Goal: Task Accomplishment & Management: Use online tool/utility

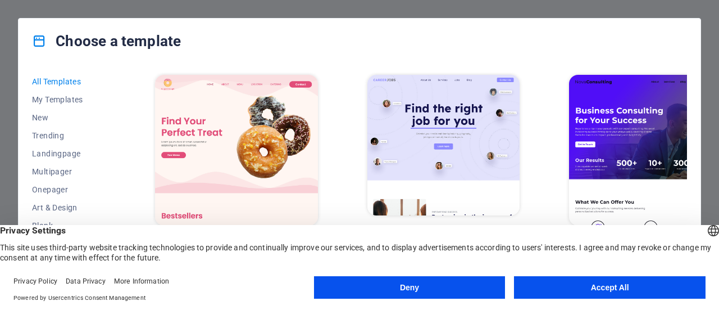
click at [572, 280] on button "Accept All" at bounding box center [610, 287] width 192 height 22
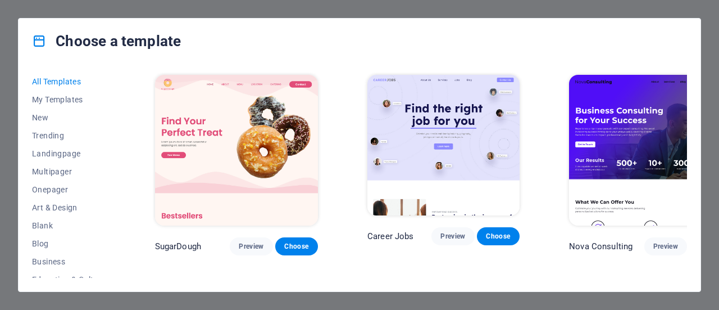
drag, startPoint x: 687, startPoint y: 76, endPoint x: 687, endPoint y: 87, distance: 11.2
click at [687, 87] on div "All Templates My Templates New Trending Landingpage Multipager Onepager Art & D…" at bounding box center [360, 178] width 682 height 228
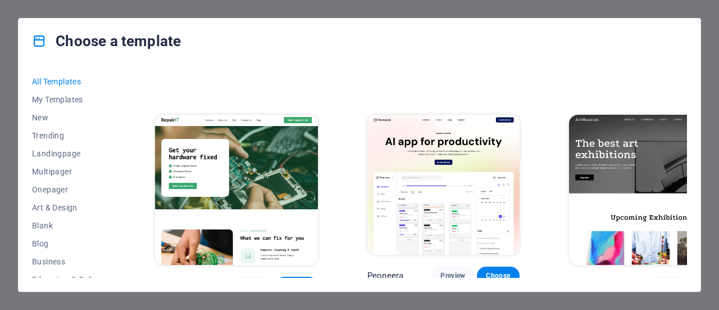
scroll to position [177, 0]
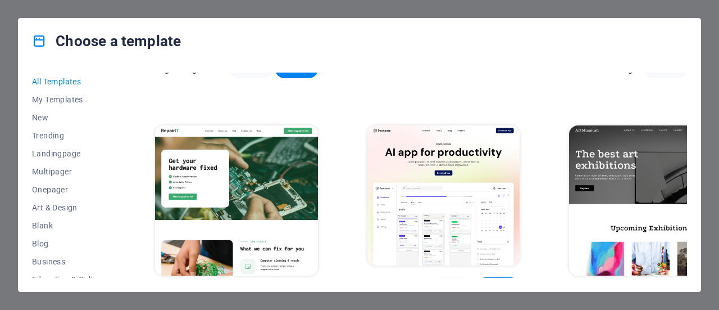
click at [284, 292] on span "Choose" at bounding box center [296, 296] width 25 height 9
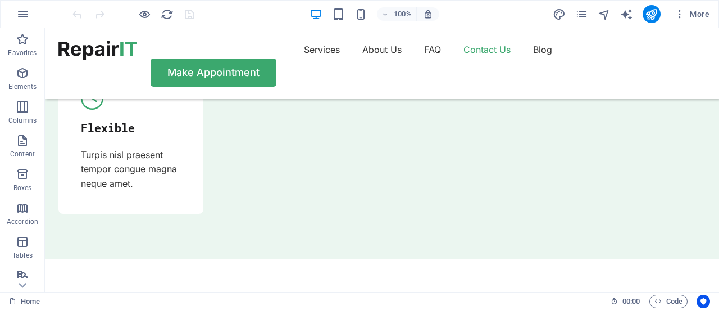
scroll to position [3916, 0]
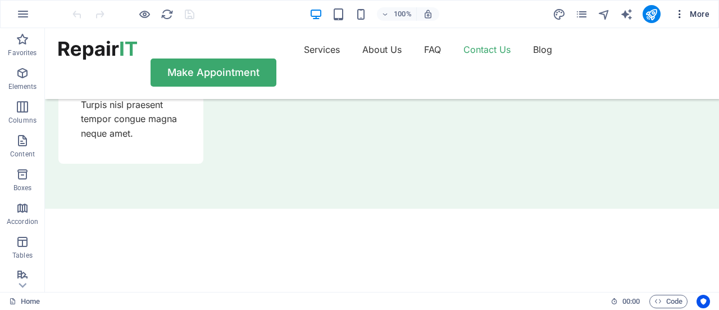
drag, startPoint x: 683, startPoint y: 14, endPoint x: 700, endPoint y: 19, distance: 17.4
drag, startPoint x: 700, startPoint y: 19, endPoint x: 674, endPoint y: 13, distance: 25.8
click at [674, 13] on button "More" at bounding box center [692, 14] width 44 height 18
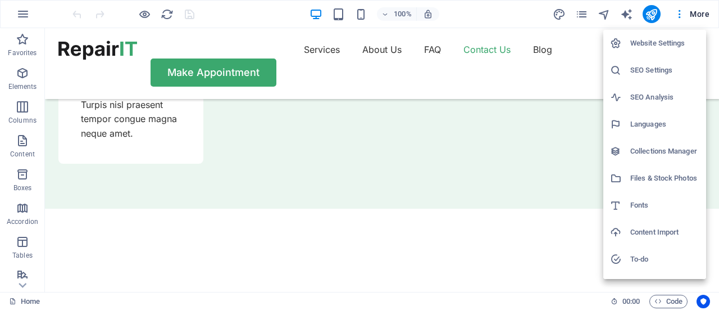
click at [537, 21] on div at bounding box center [359, 155] width 719 height 310
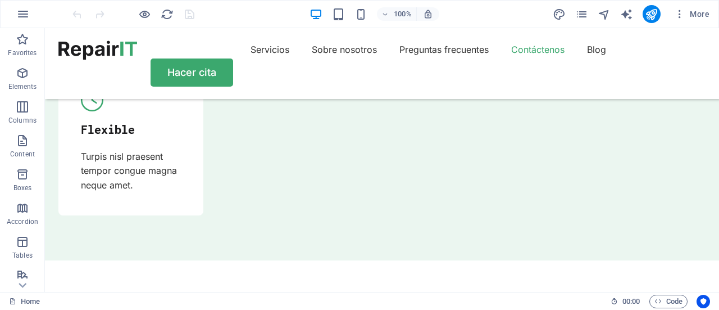
scroll to position [3937, 0]
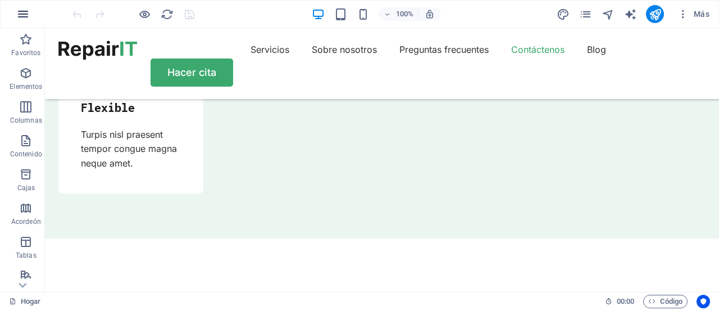
click at [26, 19] on icon "button" at bounding box center [22, 13] width 13 height 13
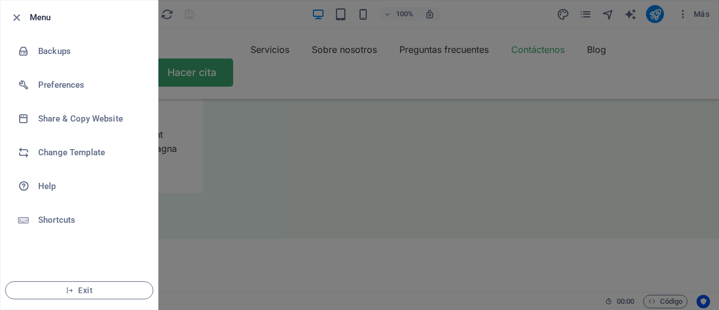
click at [26, 19] on li "Menu" at bounding box center [79, 18] width 157 height 34
click at [175, 45] on div at bounding box center [359, 155] width 719 height 310
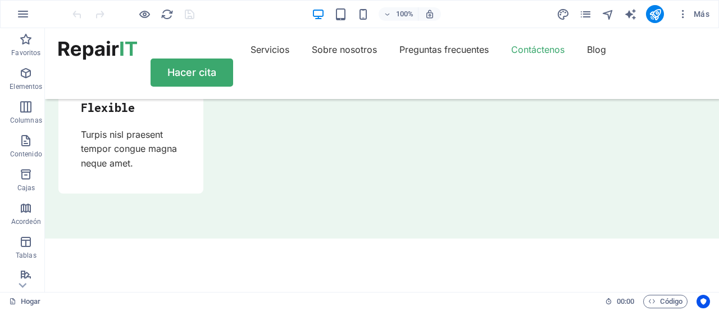
click at [296, 28] on iframe at bounding box center [382, 160] width 674 height 264
click at [24, 9] on icon "button" at bounding box center [22, 13] width 13 height 13
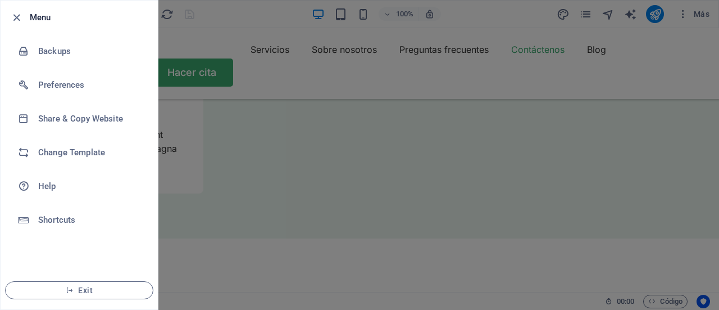
click at [211, 37] on div at bounding box center [359, 155] width 719 height 310
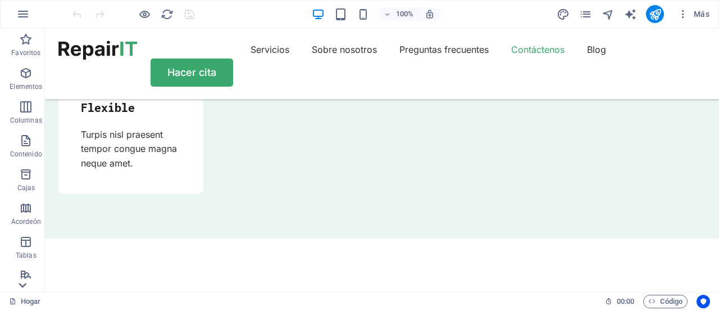
click at [21, 286] on icon at bounding box center [23, 285] width 8 height 5
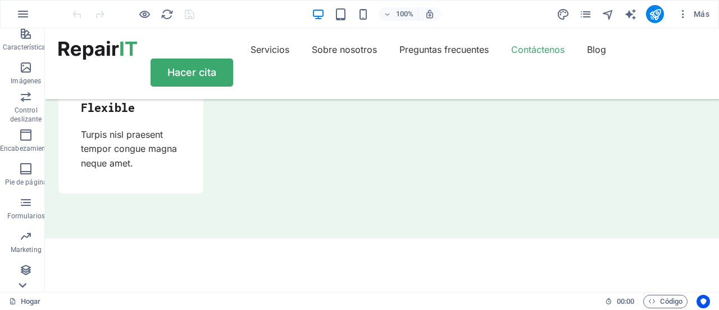
scroll to position [242, 0]
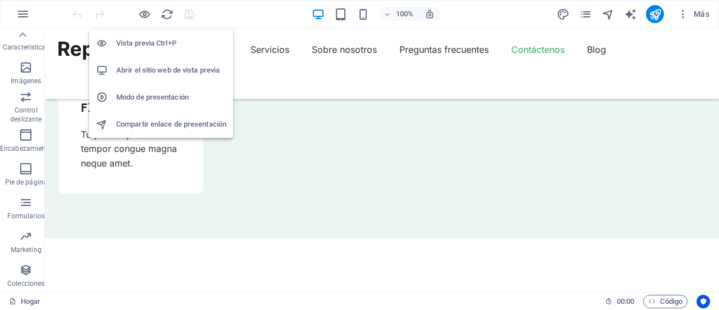
click at [147, 71] on font "Abrir el sitio web de vista previa" at bounding box center [167, 70] width 103 height 8
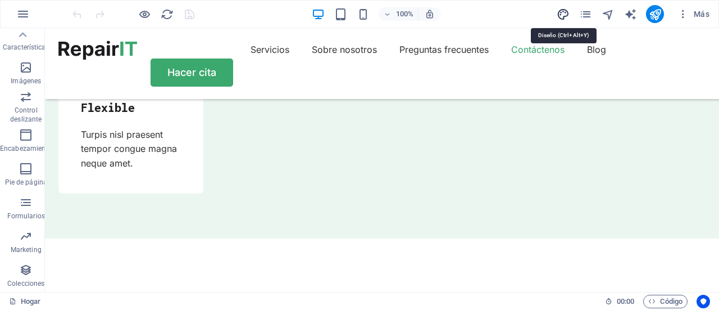
click at [564, 12] on icon "diseño" at bounding box center [563, 14] width 13 height 13
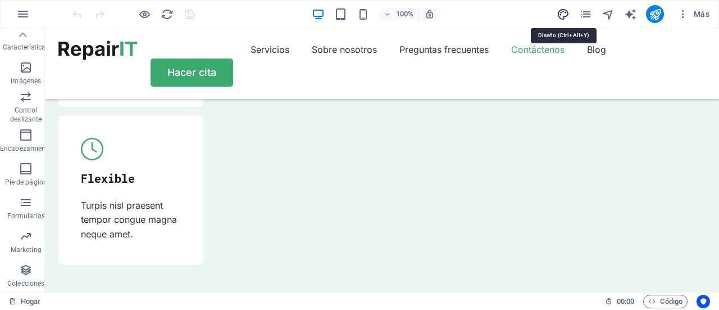
select select "px"
select select "400"
select select "px"
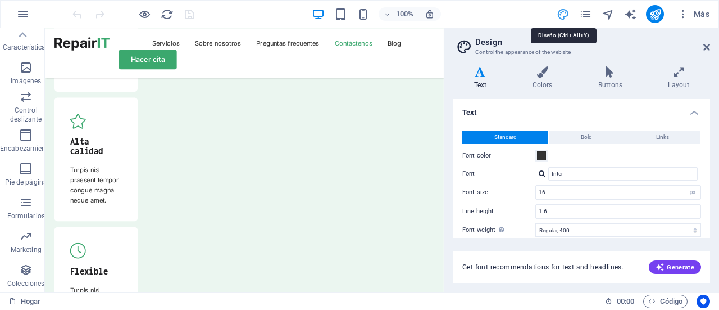
scroll to position [4038, 0]
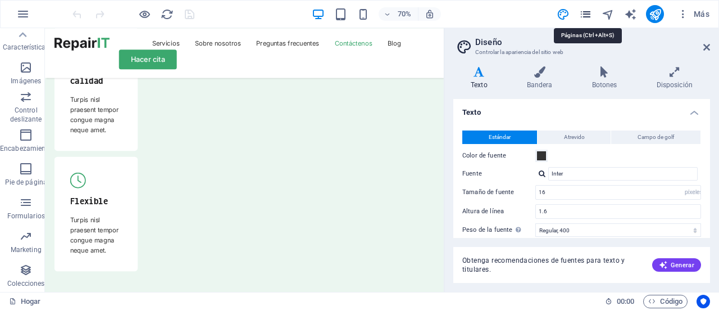
click at [587, 14] on icon "páginas" at bounding box center [585, 14] width 13 height 13
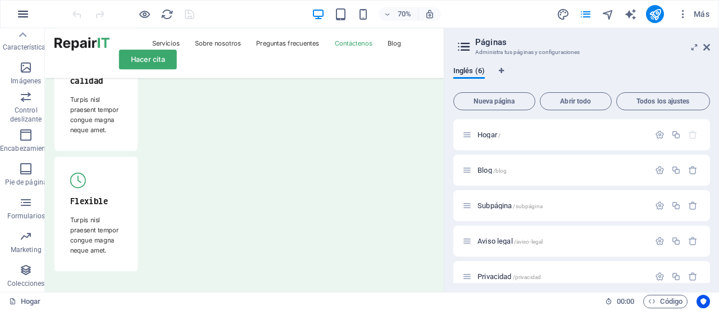
click at [21, 16] on icon "button" at bounding box center [22, 13] width 13 height 13
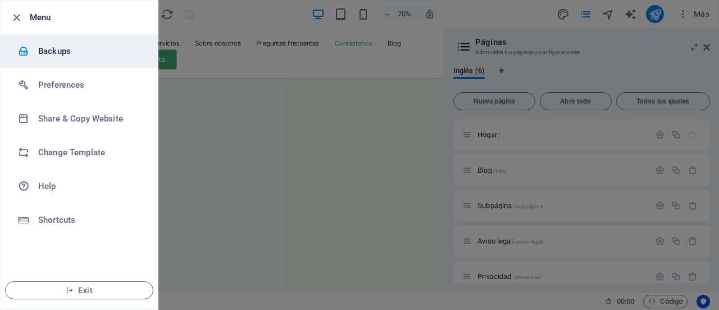
click at [46, 48] on h6 "Backups" at bounding box center [90, 50] width 104 height 13
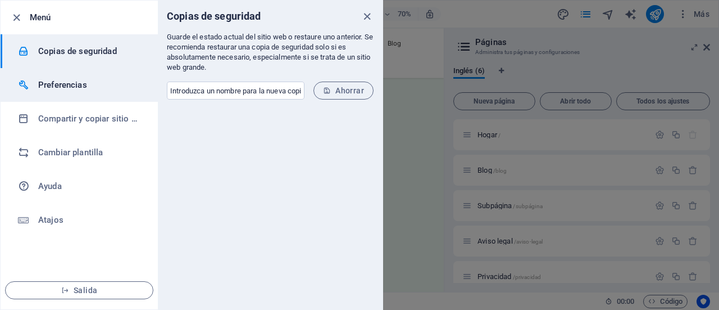
click at [57, 82] on font "Preferencias" at bounding box center [62, 85] width 49 height 10
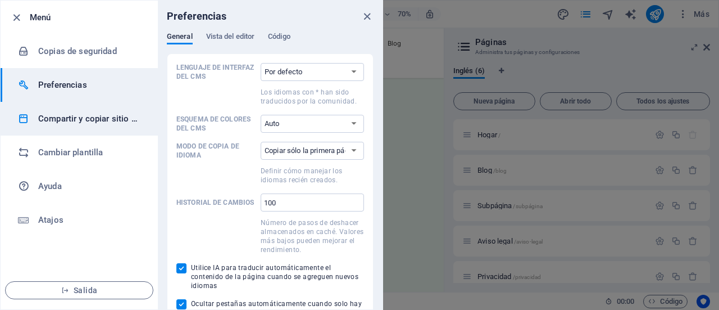
click at [83, 124] on h6 "Compartir y copiar sitio web" at bounding box center [90, 118] width 104 height 13
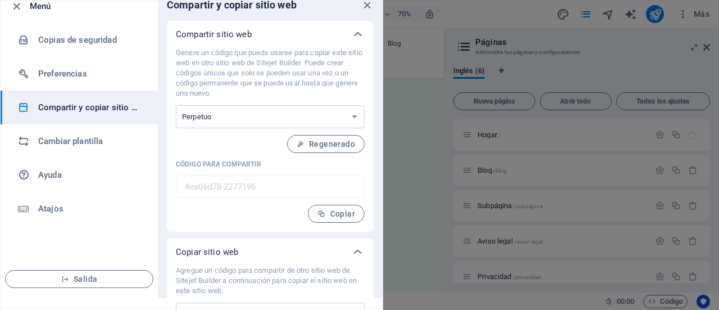
scroll to position [0, 0]
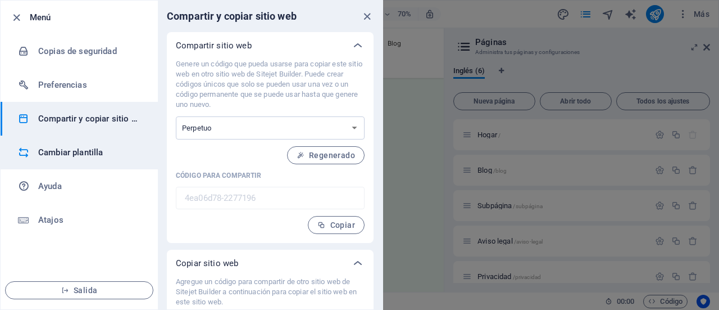
click at [72, 151] on font "Cambiar plantilla" at bounding box center [70, 152] width 65 height 10
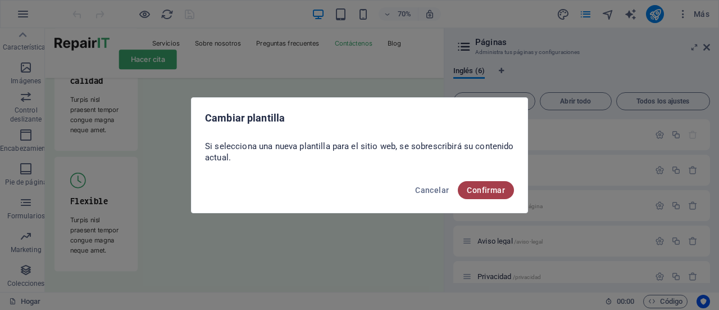
click at [481, 192] on font "Confirmar" at bounding box center [486, 189] width 38 height 9
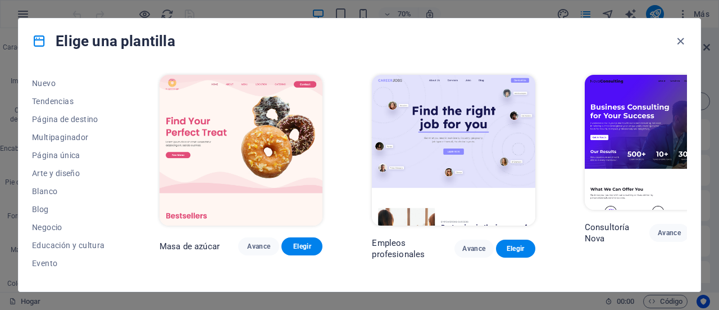
scroll to position [36, 0]
click at [70, 116] on font "Página de destino" at bounding box center [65, 117] width 66 height 9
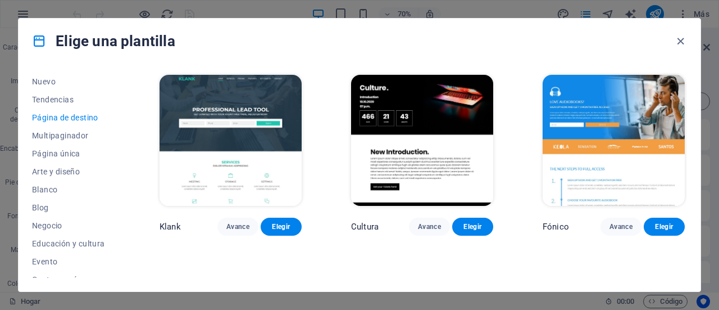
drag, startPoint x: 120, startPoint y: 131, endPoint x: 121, endPoint y: 146, distance: 15.2
click at [121, 146] on div "Todas las plantillas Mis plantillas Nuevo Tendencias Página de destino Multipag…" at bounding box center [78, 175] width 92 height 205
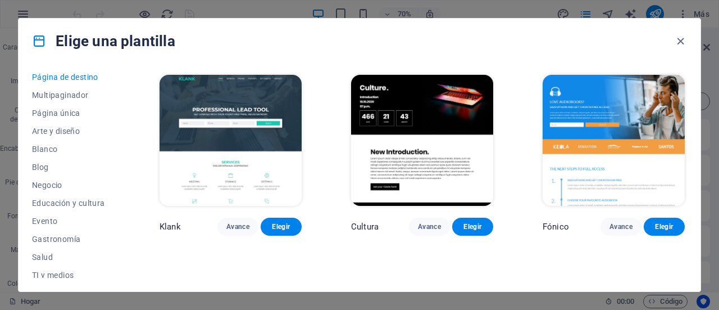
scroll to position [0, 0]
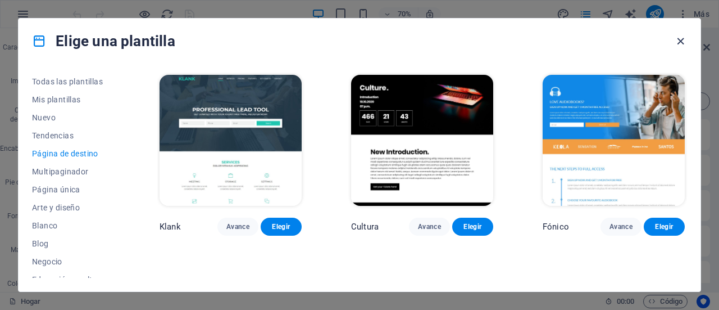
click at [680, 38] on icon "button" at bounding box center [680, 41] width 13 height 13
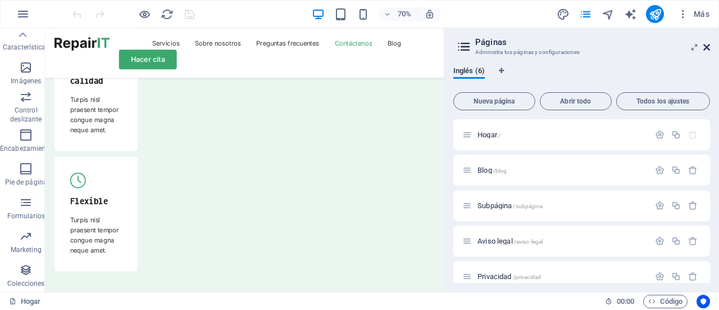
click at [708, 46] on icon at bounding box center [707, 47] width 7 height 9
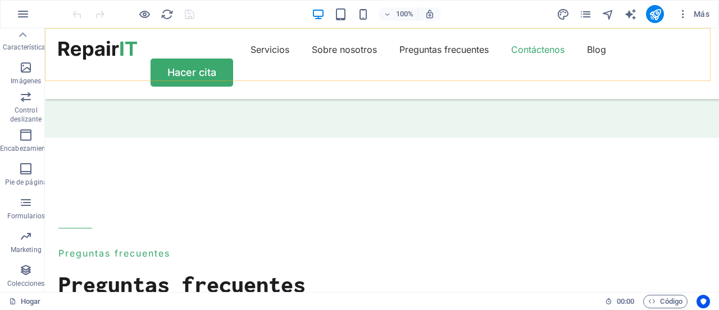
scroll to position [3937, 0]
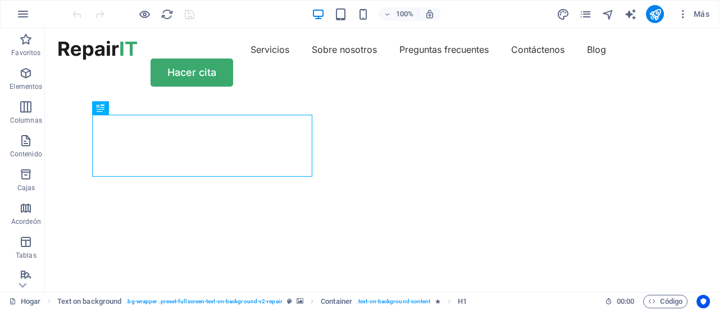
click at [262, 13] on div "100% Más" at bounding box center [392, 14] width 644 height 18
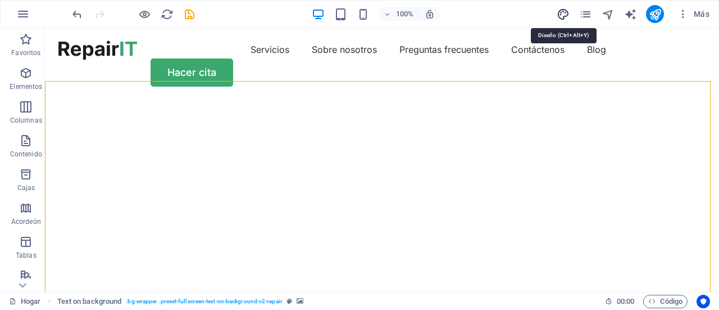
click at [565, 16] on icon "diseño" at bounding box center [563, 14] width 13 height 13
select select "px"
select select "400"
select select "px"
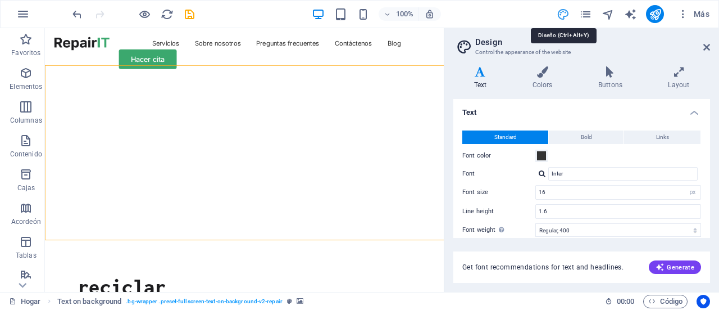
click at [565, 16] on icon "diseño" at bounding box center [563, 14] width 13 height 13
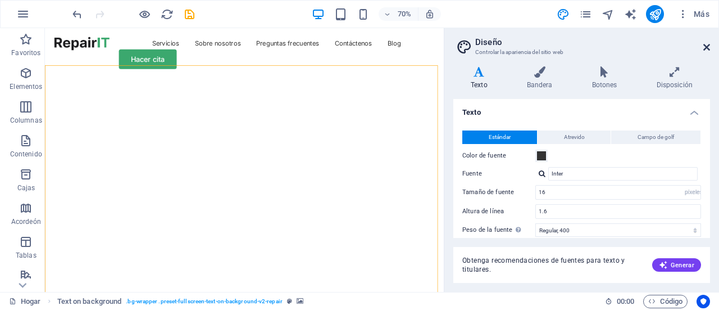
click at [708, 47] on icon at bounding box center [707, 47] width 7 height 9
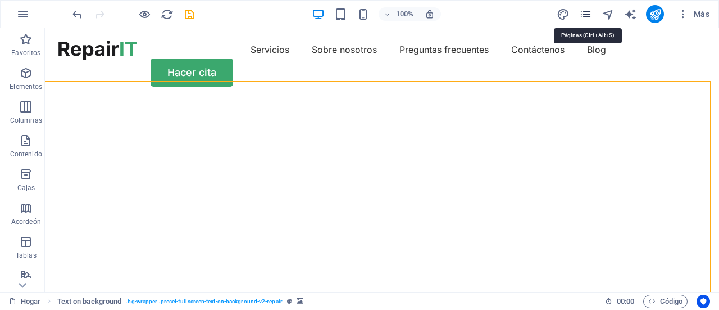
click at [586, 12] on icon "páginas" at bounding box center [585, 14] width 13 height 13
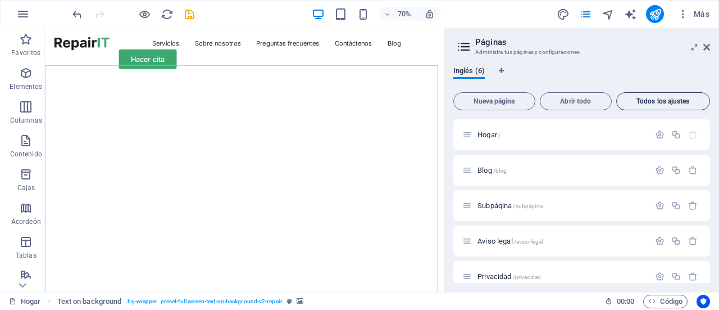
click at [663, 103] on font "Todos los ajustes" at bounding box center [663, 101] width 53 height 8
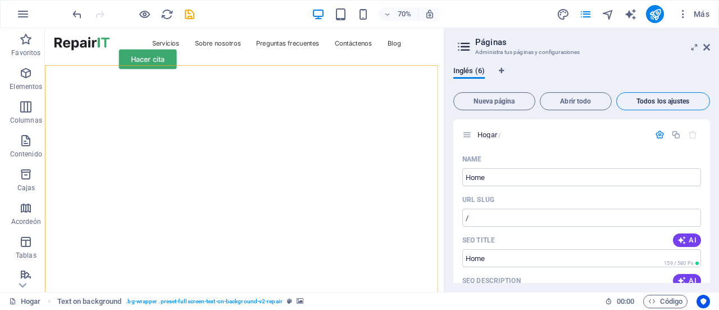
scroll to position [2218, 0]
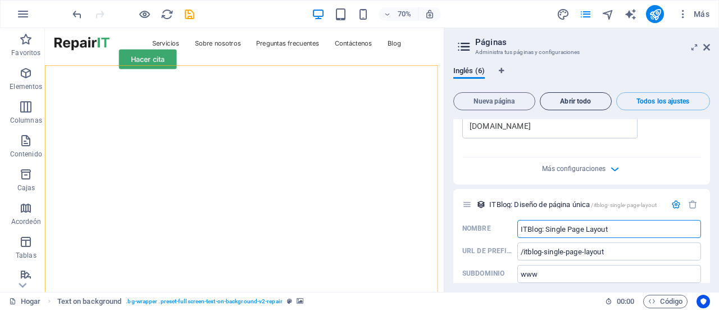
click at [580, 100] on font "Abrir todo" at bounding box center [575, 101] width 31 height 8
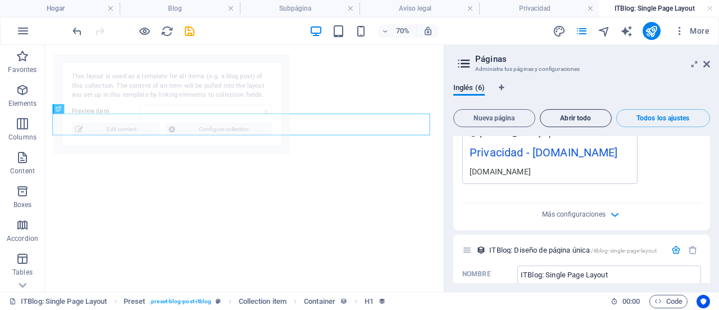
scroll to position [0, 0]
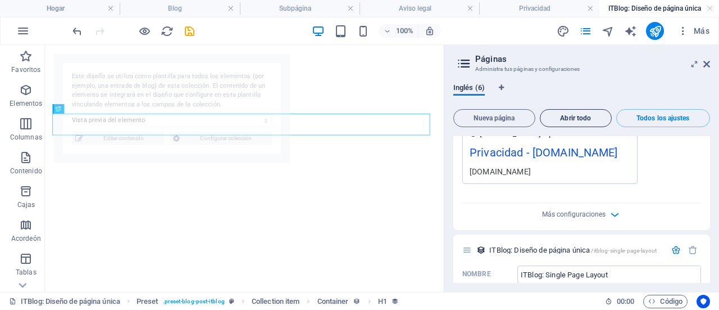
select select "68de5e5b24ed22deb30c661f"
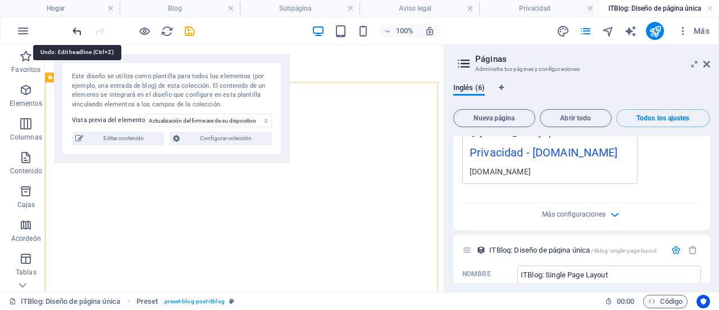
click at [76, 30] on icon "deshacer" at bounding box center [77, 31] width 13 height 13
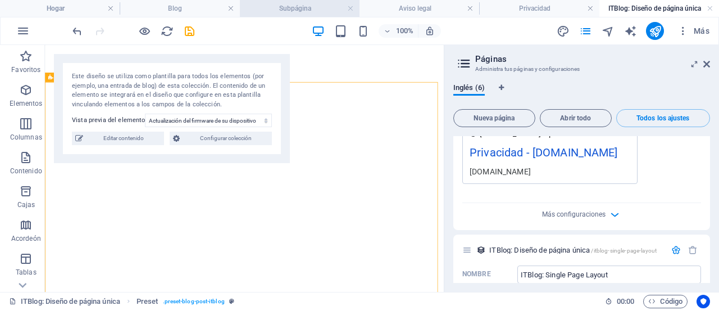
click at [284, 11] on font "Subpágina" at bounding box center [295, 8] width 32 height 8
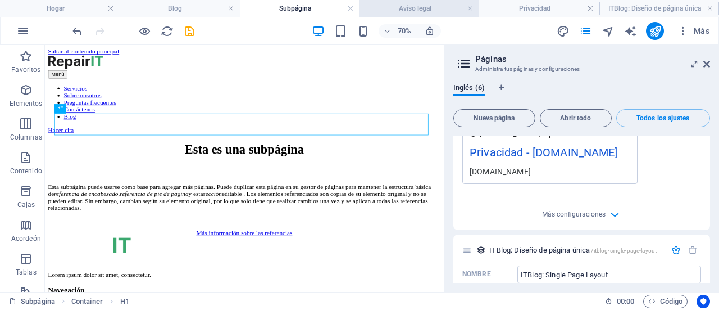
click at [407, 11] on font "Aviso legal" at bounding box center [415, 8] width 33 height 8
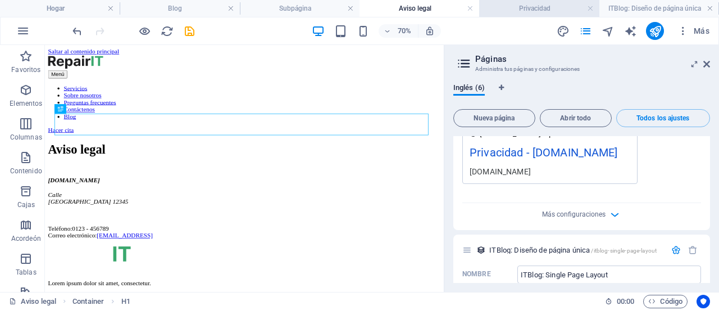
click at [518, 6] on h4 "Privacidad" at bounding box center [539, 8] width 120 height 12
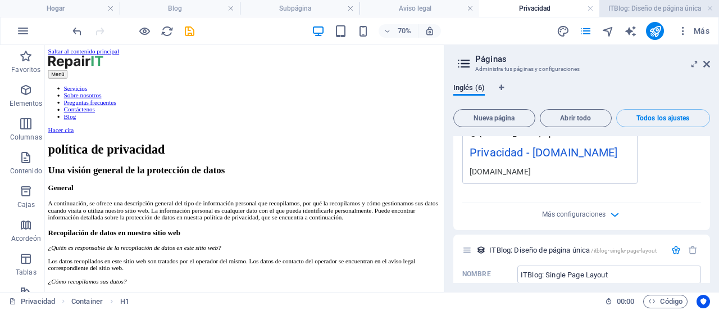
click at [663, 12] on font "ITBlog: Diseño de página única" at bounding box center [655, 8] width 93 height 8
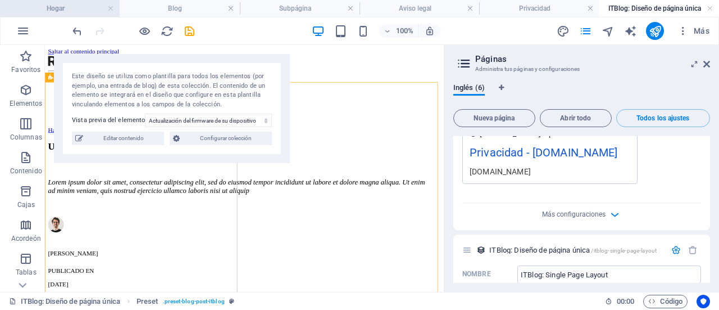
click at [58, 7] on font "Hogar" at bounding box center [56, 8] width 18 height 8
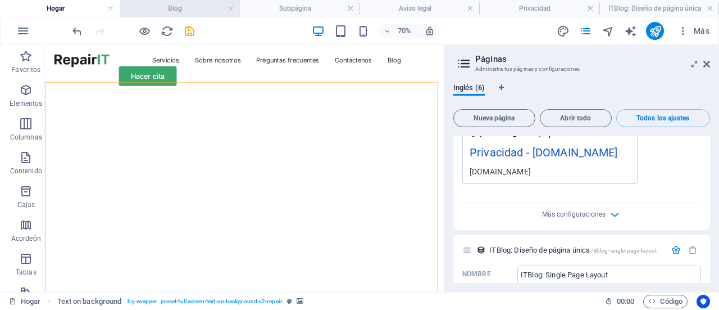
click at [156, 12] on h4 "Blog" at bounding box center [180, 8] width 120 height 12
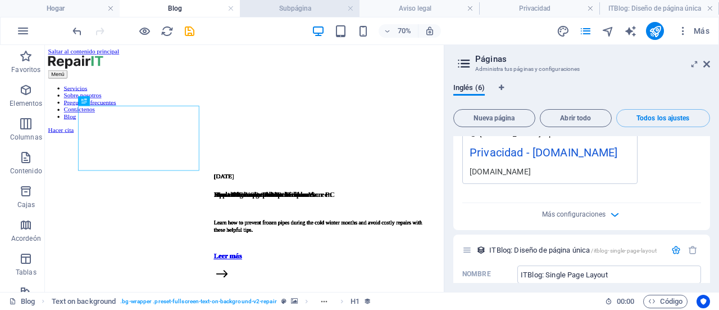
click at [275, 11] on h4 "Subpágina" at bounding box center [300, 8] width 120 height 12
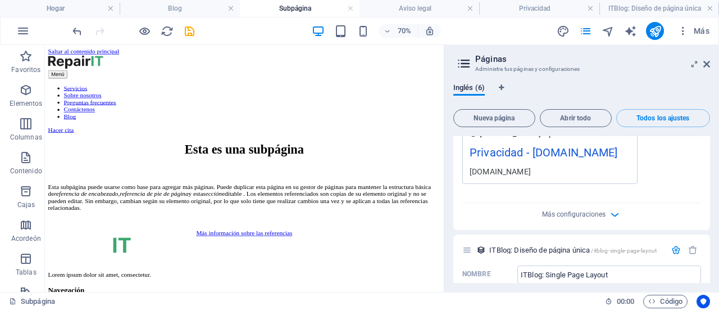
click at [302, 10] on font "Subpágina" at bounding box center [295, 8] width 32 height 8
click at [394, 14] on h4 "Aviso legal" at bounding box center [420, 8] width 120 height 12
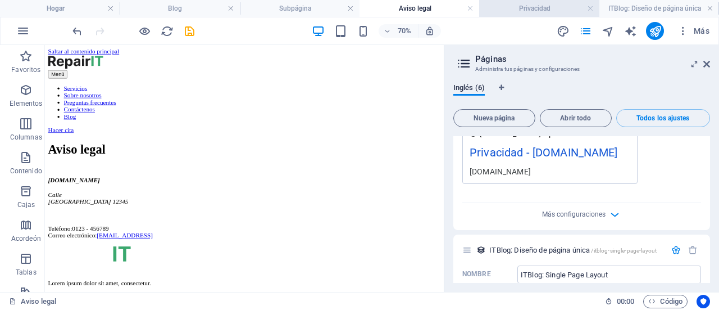
click at [537, 10] on font "Privacidad" at bounding box center [534, 8] width 31 height 8
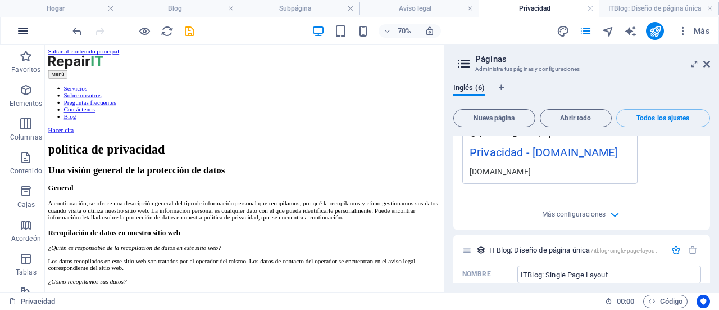
click at [18, 28] on icon "button" at bounding box center [22, 30] width 13 height 13
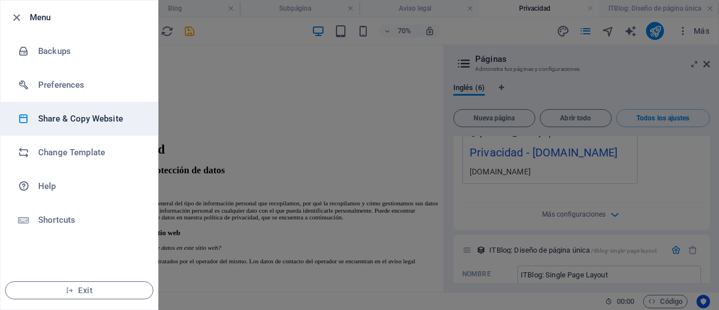
click at [57, 120] on h6 "Share & Copy Website" at bounding box center [90, 118] width 104 height 13
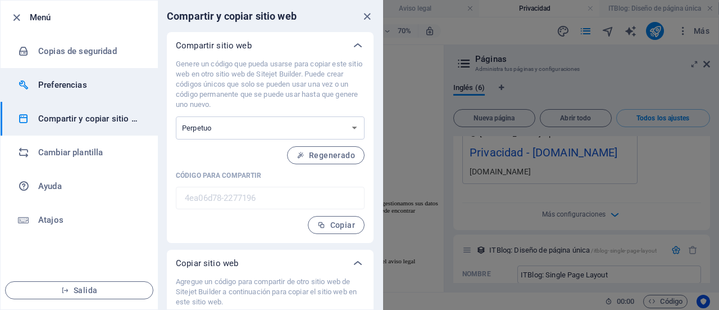
click at [63, 84] on font "Preferencias" at bounding box center [62, 85] width 49 height 10
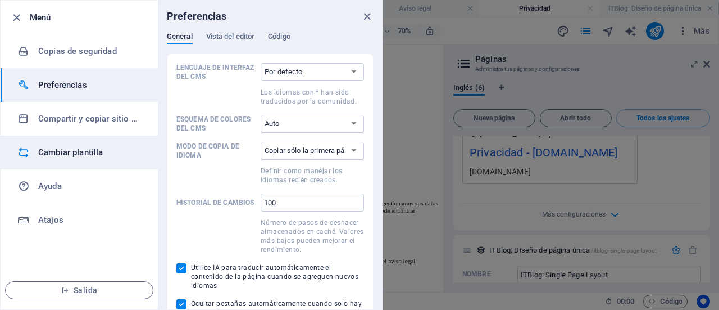
click at [80, 152] on font "Cambiar plantilla" at bounding box center [70, 152] width 65 height 10
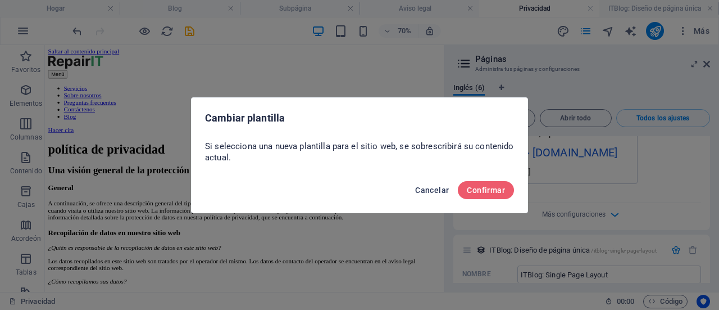
click at [436, 191] on font "Cancelar" at bounding box center [432, 189] width 34 height 9
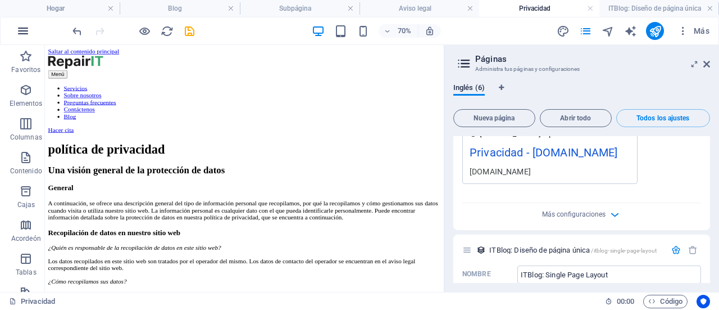
click at [24, 33] on icon "button" at bounding box center [22, 30] width 13 height 13
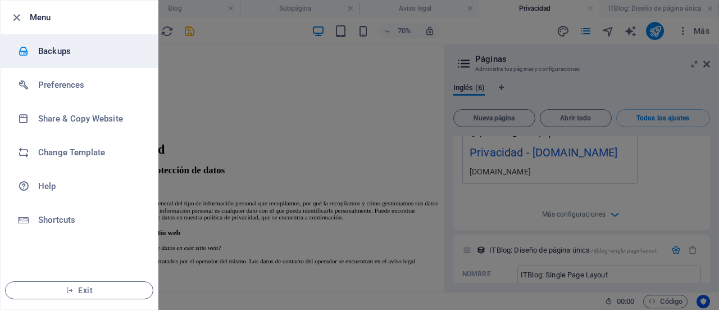
click at [55, 52] on h6 "Backups" at bounding box center [90, 50] width 104 height 13
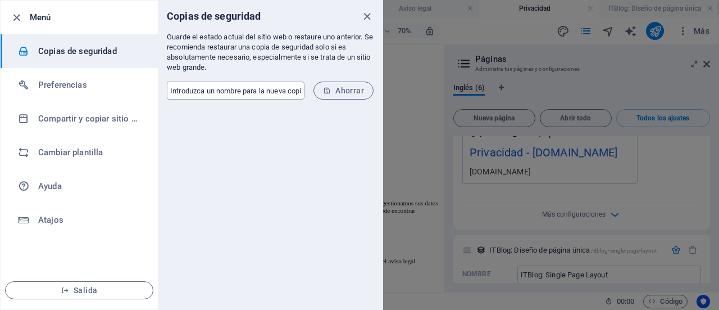
click at [234, 93] on input "text" at bounding box center [236, 90] width 138 height 18
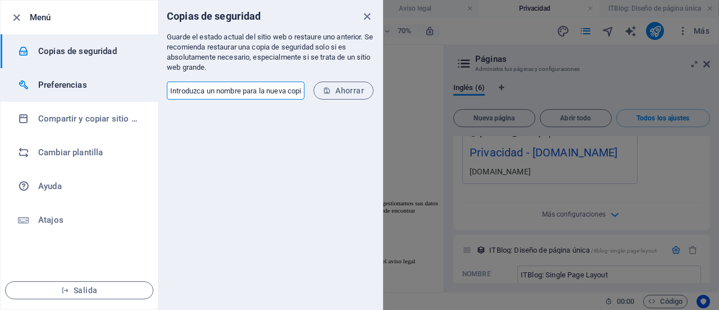
click at [61, 89] on font "Preferencias" at bounding box center [62, 85] width 49 height 10
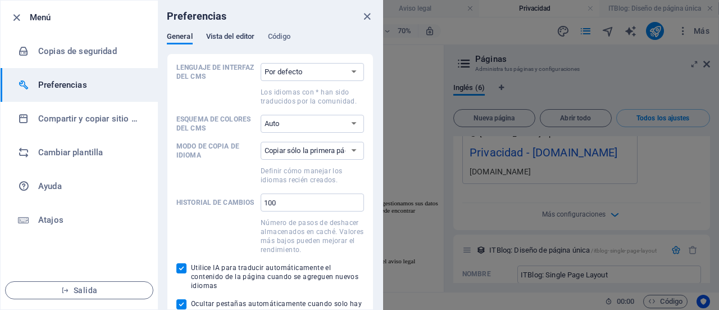
click at [232, 37] on font "Vista del editor" at bounding box center [230, 36] width 49 height 8
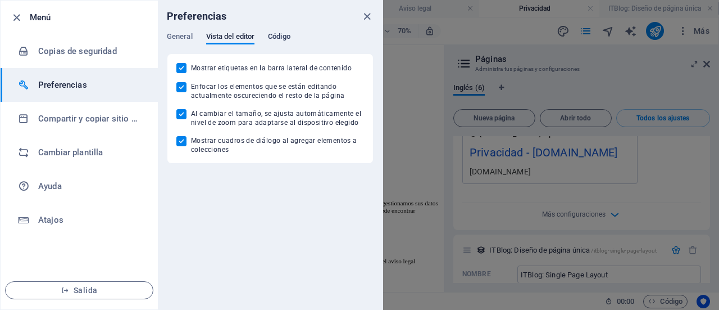
click at [282, 41] on font "Código" at bounding box center [279, 36] width 22 height 13
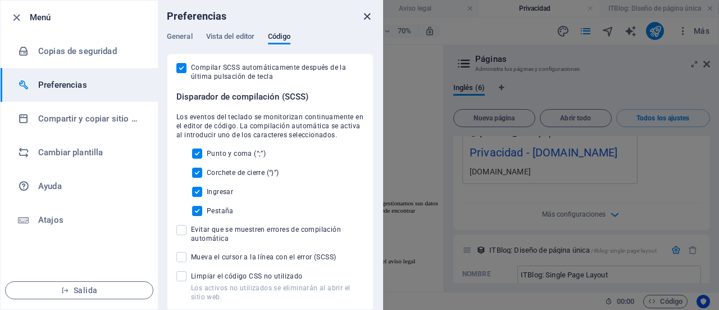
click at [368, 17] on icon "cerca" at bounding box center [367, 16] width 13 height 13
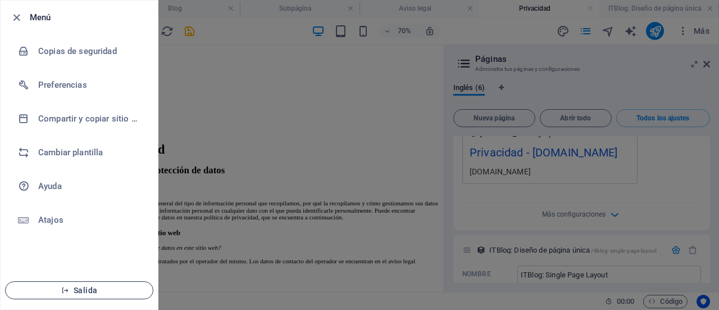
click at [112, 294] on span "Salida" at bounding box center [79, 290] width 129 height 9
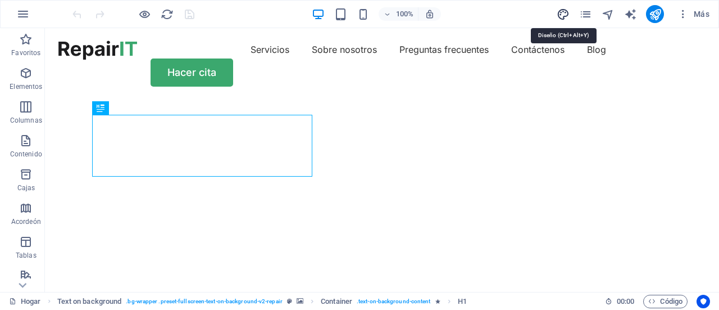
click at [563, 10] on icon "diseño" at bounding box center [563, 14] width 13 height 13
select select "px"
select select "400"
select select "px"
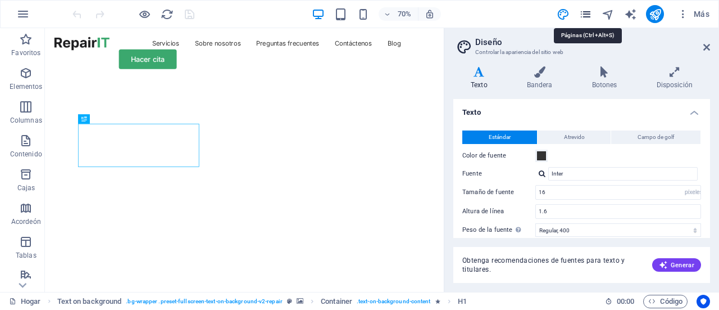
click at [584, 11] on icon "páginas" at bounding box center [585, 14] width 13 height 13
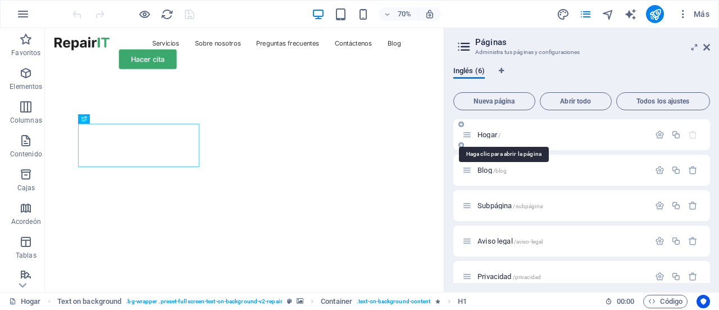
click at [487, 137] on font "Hogar" at bounding box center [488, 134] width 20 height 8
click at [661, 104] on font "Todos los ajustes" at bounding box center [663, 101] width 53 height 8
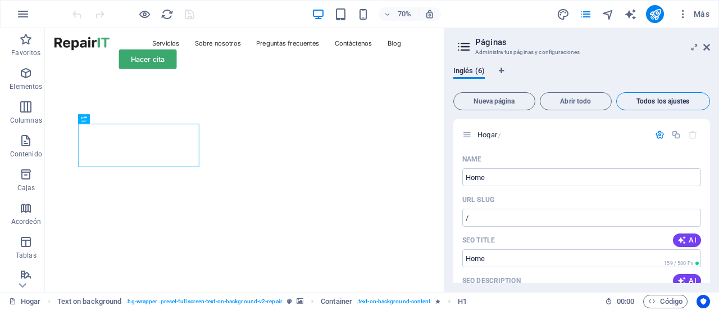
scroll to position [2218, 0]
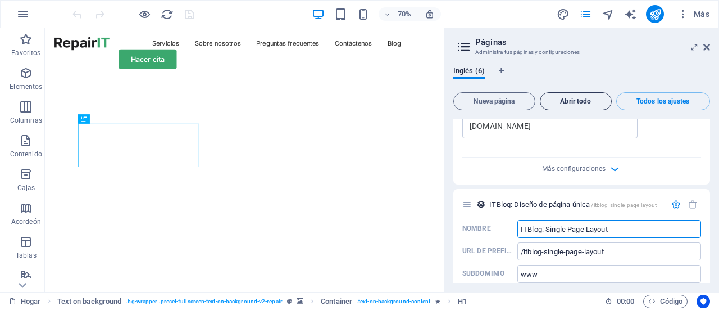
click at [583, 104] on font "Abrir todo" at bounding box center [575, 101] width 31 height 8
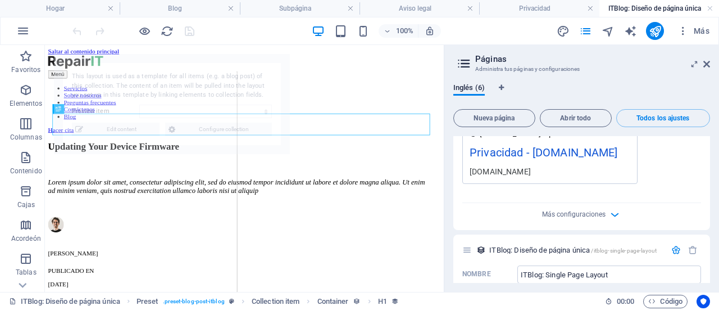
scroll to position [0, 0]
select select "68de5e5b24ed22deb30c661f"
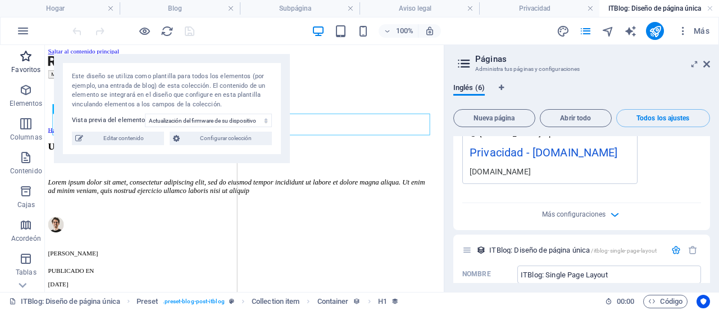
click at [21, 62] on icon "button" at bounding box center [25, 55] width 13 height 13
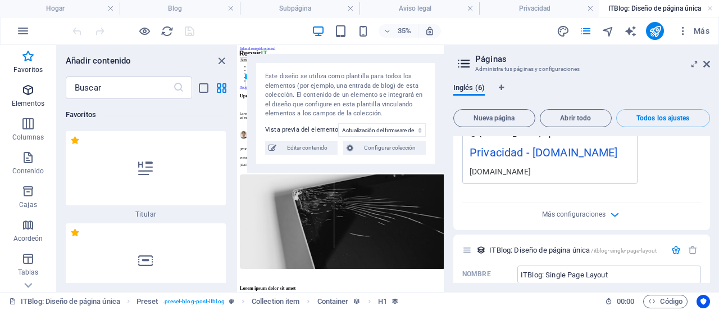
click at [29, 95] on icon "button" at bounding box center [27, 89] width 13 height 13
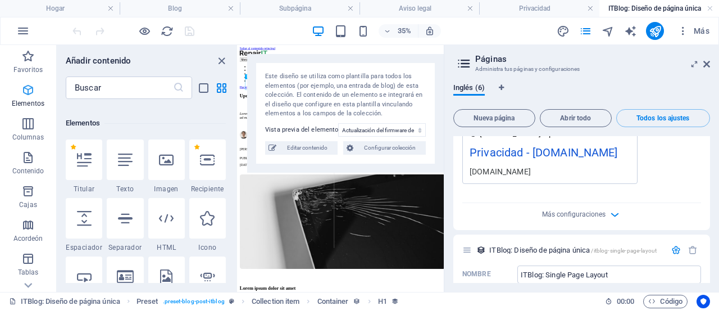
scroll to position [212, 0]
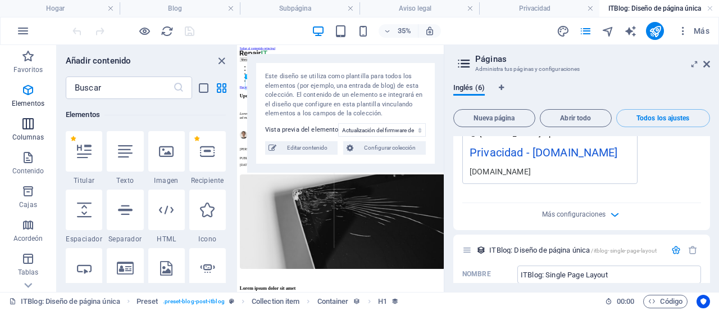
click at [29, 126] on icon "button" at bounding box center [27, 123] width 13 height 13
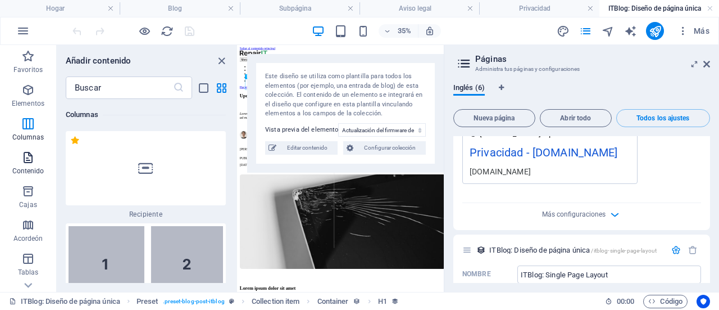
click at [30, 162] on icon "button" at bounding box center [27, 157] width 13 height 13
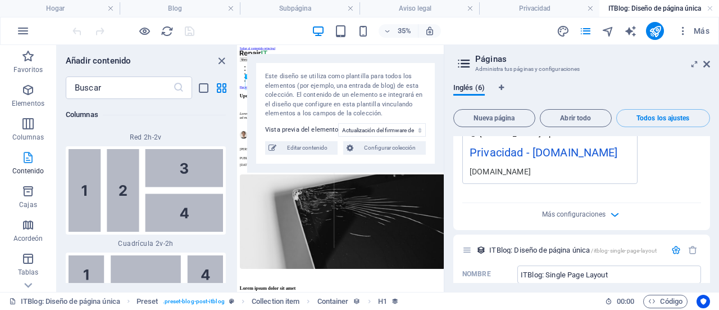
scroll to position [3570, 0]
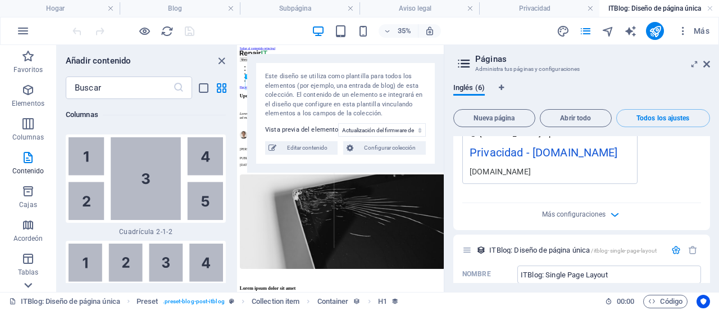
click at [30, 285] on icon at bounding box center [28, 285] width 8 height 5
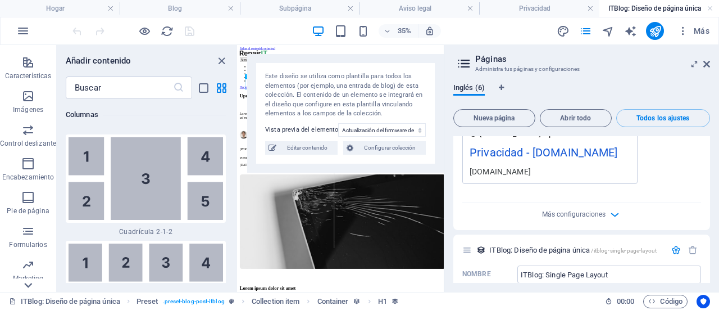
scroll to position [247, 0]
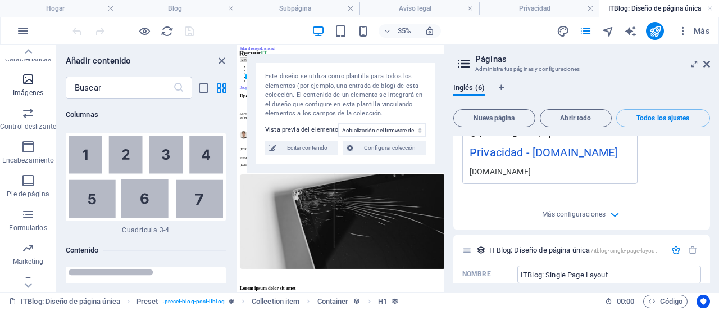
click at [35, 88] on p "Imágenes" at bounding box center [28, 92] width 30 height 9
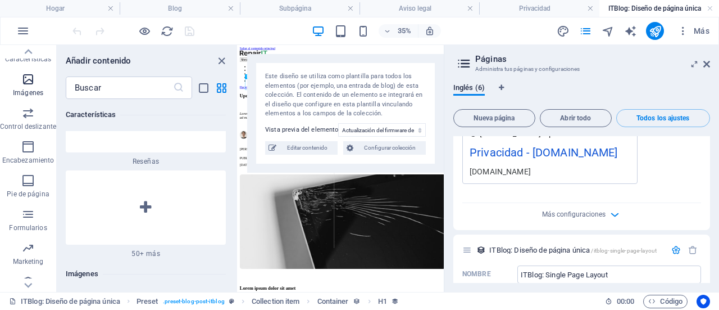
scroll to position [11136, 0]
click at [31, 121] on span "Control deslizante" at bounding box center [28, 119] width 56 height 27
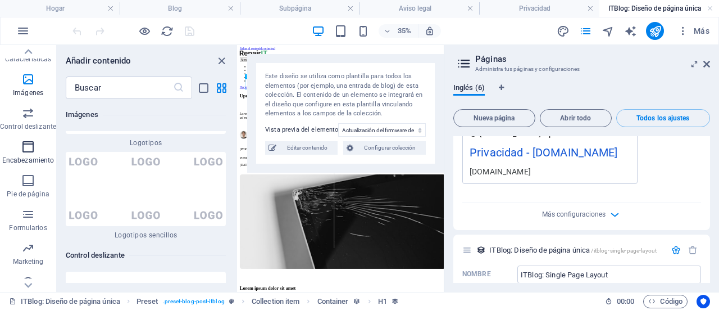
click at [31, 146] on icon "button" at bounding box center [27, 146] width 13 height 13
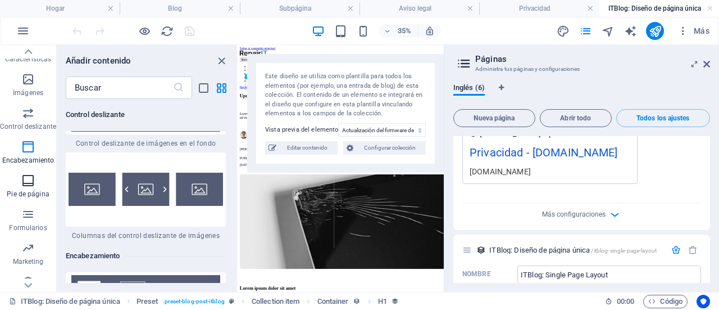
click at [31, 173] on button "Pie de página" at bounding box center [28, 186] width 56 height 34
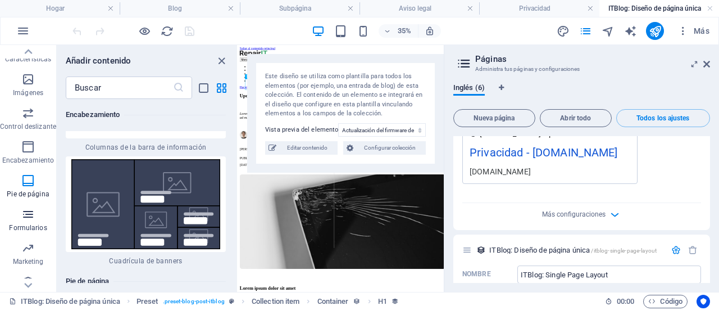
click at [32, 214] on icon "button" at bounding box center [27, 213] width 13 height 13
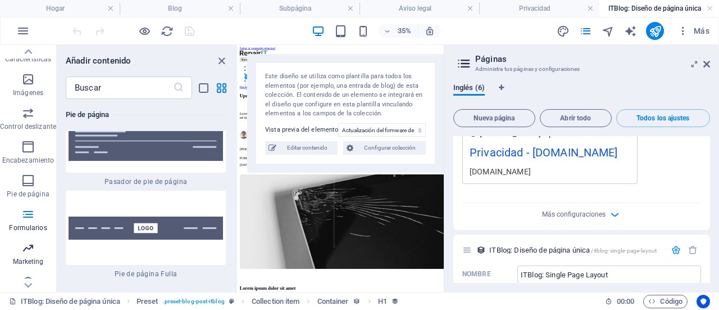
click at [31, 255] on span "Marketing" at bounding box center [28, 254] width 56 height 27
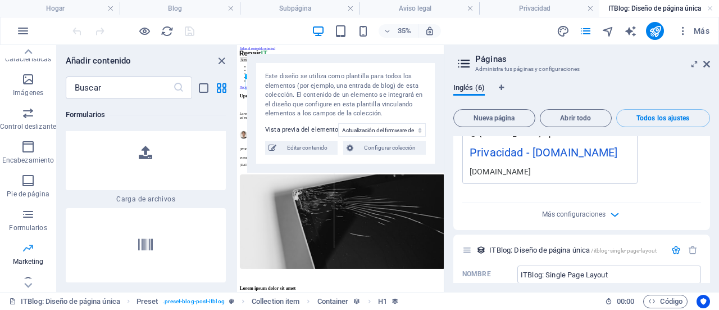
scroll to position [18262, 0]
click at [27, 25] on icon "button" at bounding box center [22, 30] width 13 height 13
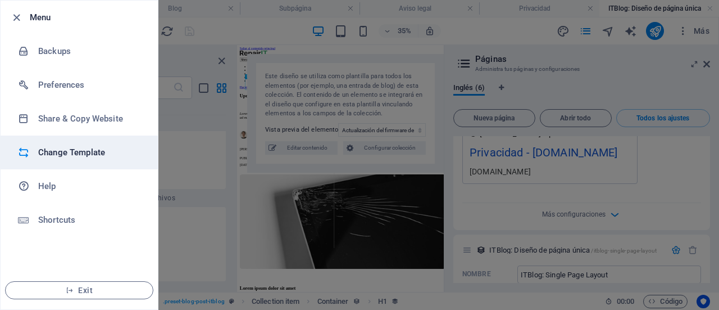
click at [58, 156] on h6 "Change Template" at bounding box center [90, 152] width 104 height 13
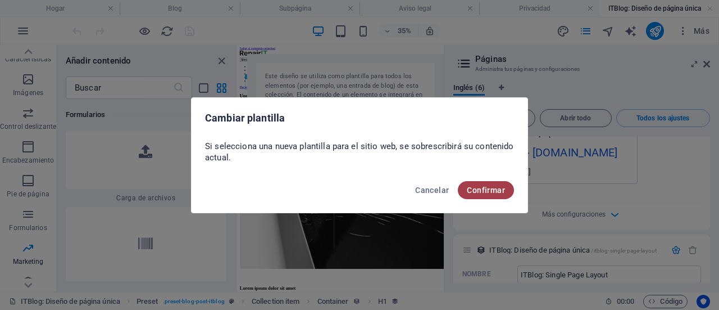
click at [480, 185] on font "Confirmar" at bounding box center [486, 189] width 38 height 9
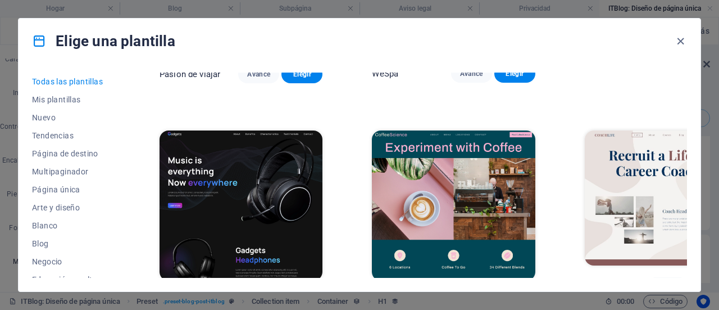
scroll to position [2717, 0]
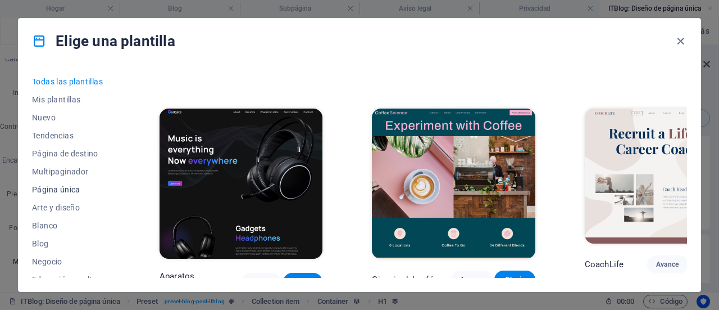
click at [71, 185] on font "Página única" at bounding box center [56, 189] width 48 height 9
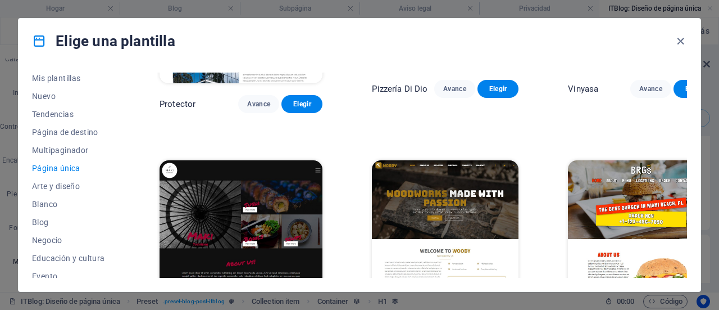
scroll to position [0, 0]
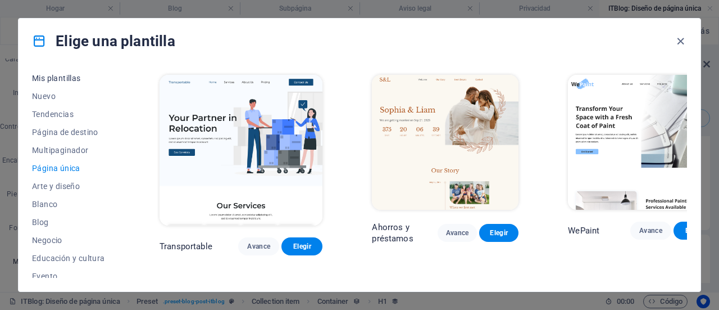
click at [55, 76] on font "Mis plantillas" at bounding box center [56, 78] width 49 height 9
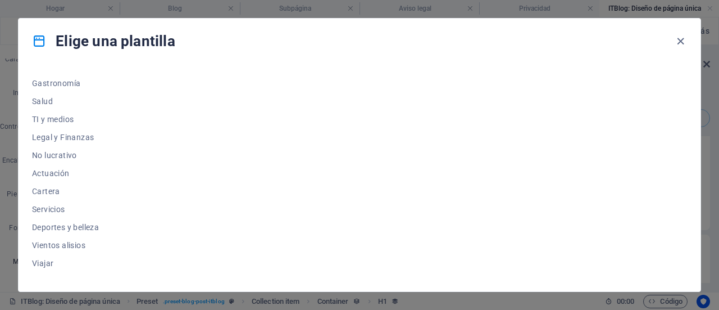
scroll to position [244, 0]
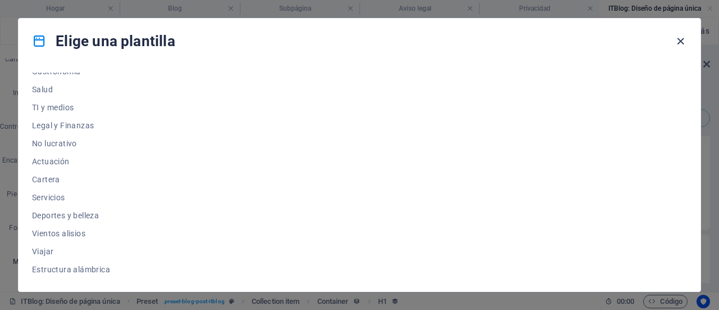
click at [680, 41] on icon "button" at bounding box center [680, 41] width 13 height 13
